Goal: Register for event/course

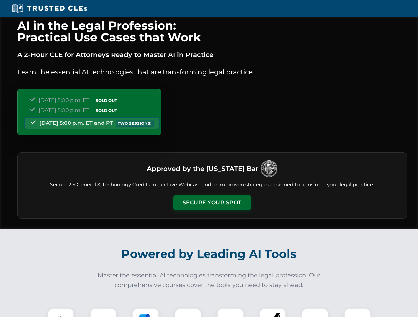
click at [212, 203] on button "Secure Your Spot" at bounding box center [211, 202] width 77 height 15
click at [61, 313] on img at bounding box center [60, 321] width 19 height 19
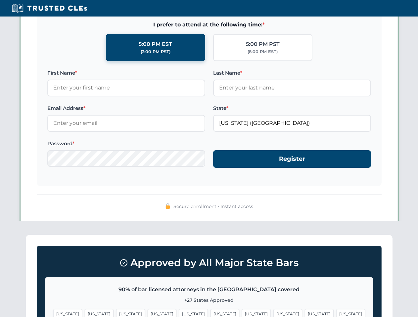
click at [242, 313] on span "[US_STATE]" at bounding box center [256, 314] width 29 height 10
click at [305, 313] on span "[US_STATE]" at bounding box center [319, 314] width 29 height 10
